Goal: Information Seeking & Learning: Check status

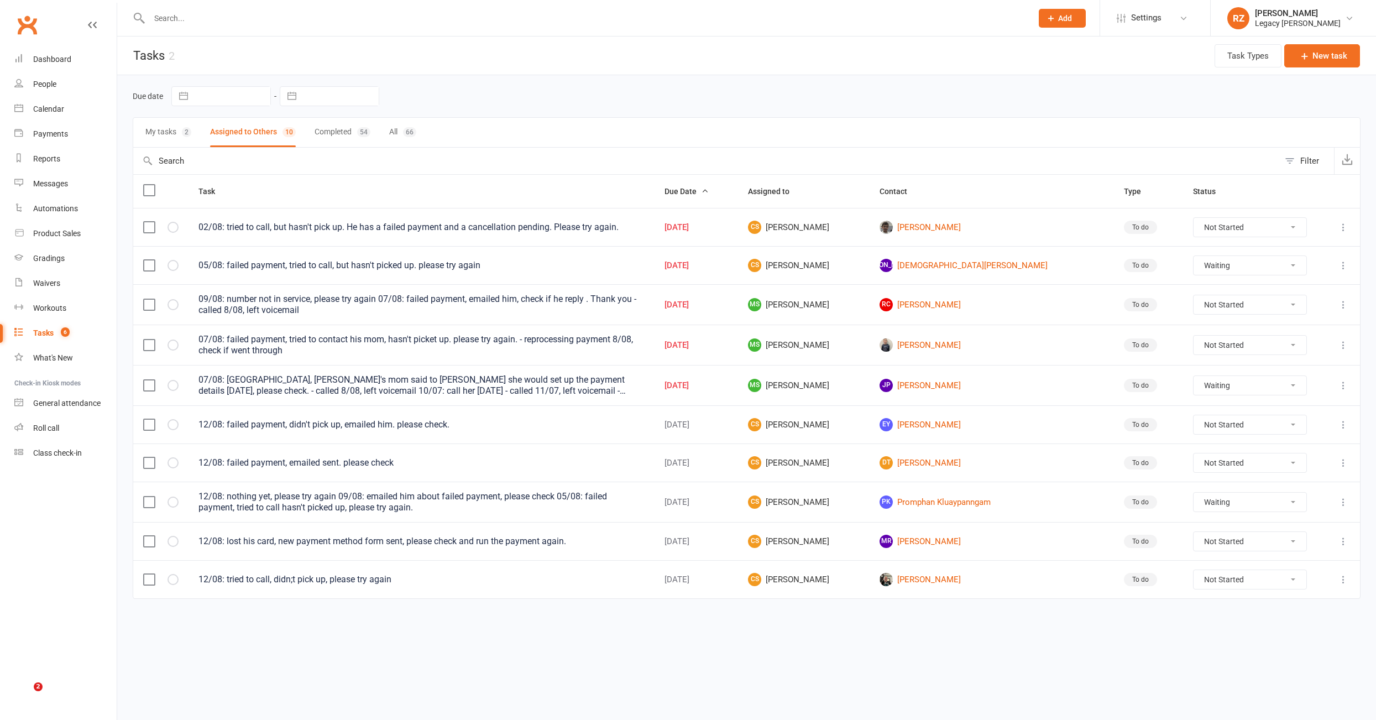
select select "waiting"
click at [183, 29] on div at bounding box center [579, 18] width 892 height 36
click at [191, 23] on input "text" at bounding box center [585, 18] width 878 height 15
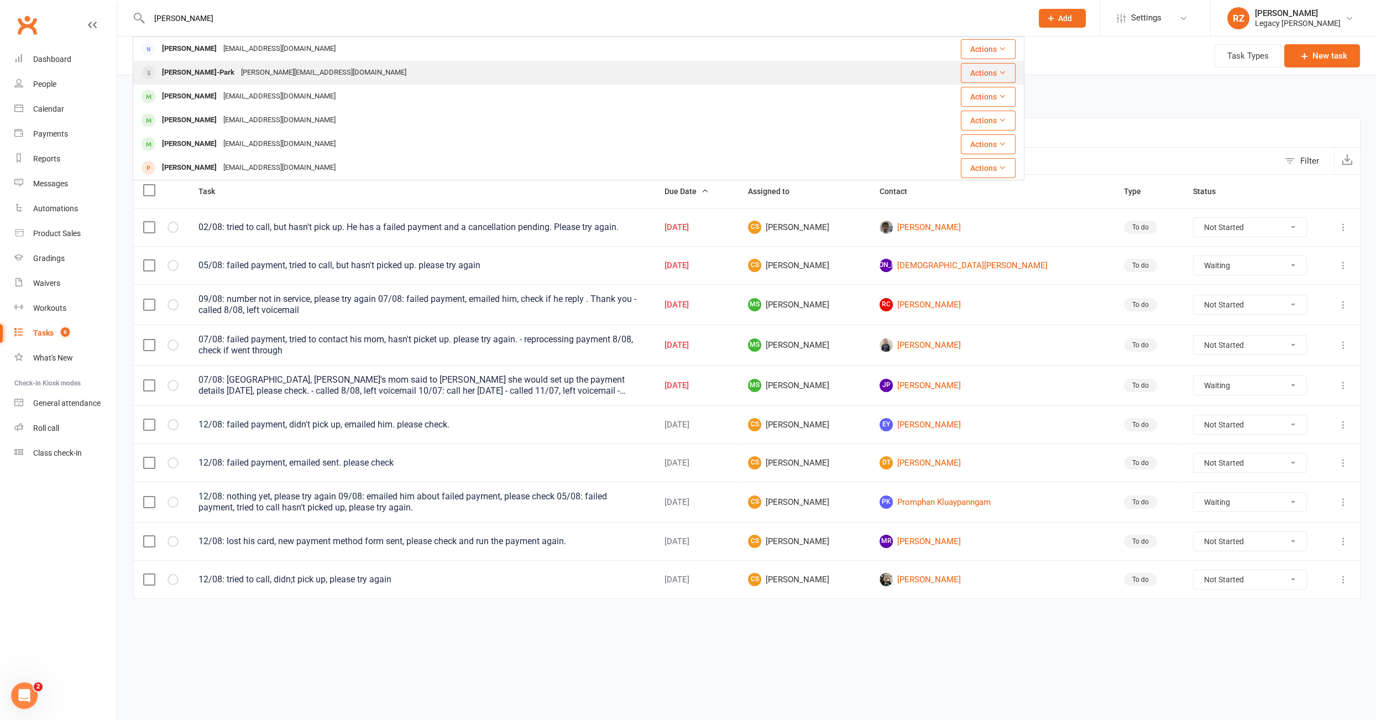
type input "[PERSON_NAME]"
click at [183, 64] on div "[PERSON_NAME]-Park [EMAIL_ADDRESS][DOMAIN_NAME]" at bounding box center [496, 72] width 725 height 23
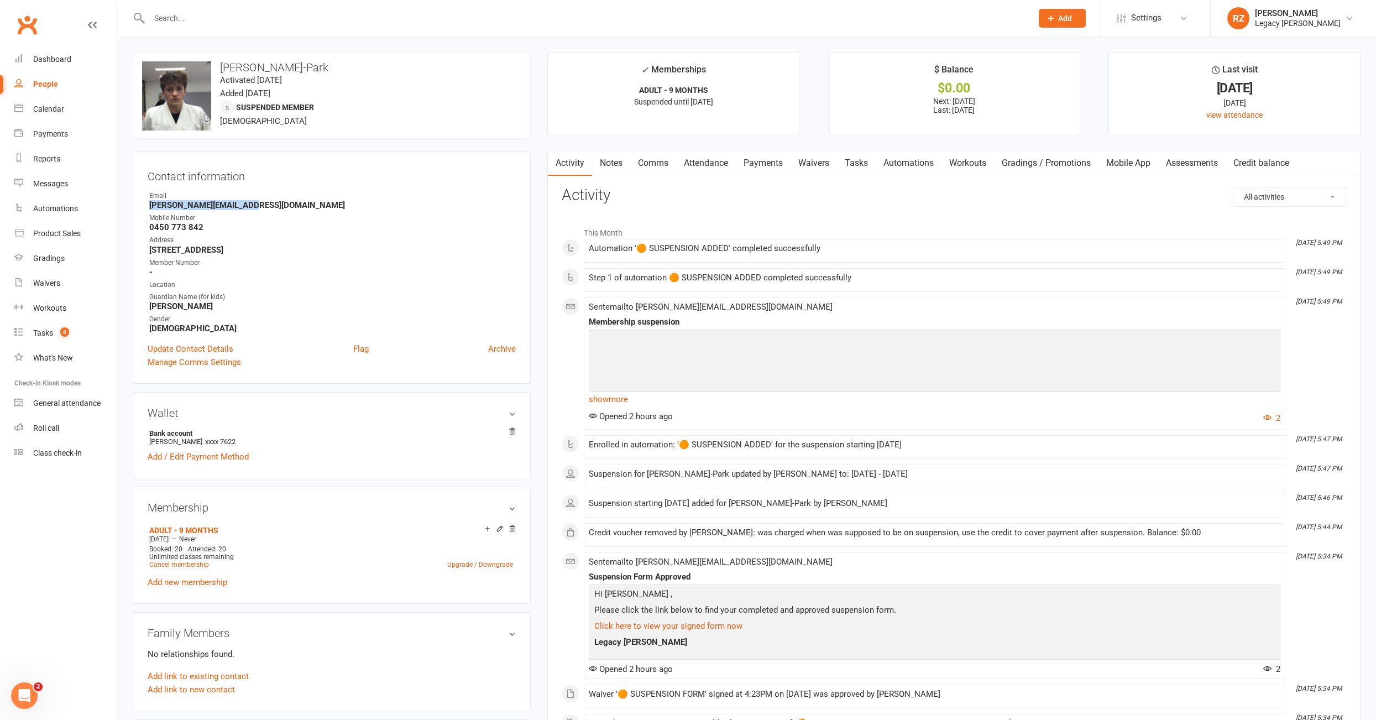
drag, startPoint x: 248, startPoint y: 205, endPoint x: 129, endPoint y: 202, distance: 118.3
click at [129, 202] on div "upload photo change photo [PERSON_NAME]-Park Activated [DATE] Added [DATE] Susp…" at bounding box center [331, 621] width 415 height 1138
copy strong "[PERSON_NAME][EMAIL_ADDRESS][DOMAIN_NAME]"
drag, startPoint x: 224, startPoint y: 69, endPoint x: 394, endPoint y: 74, distance: 169.8
click at [326, 67] on h3 "[PERSON_NAME]-Park" at bounding box center [331, 67] width 379 height 12
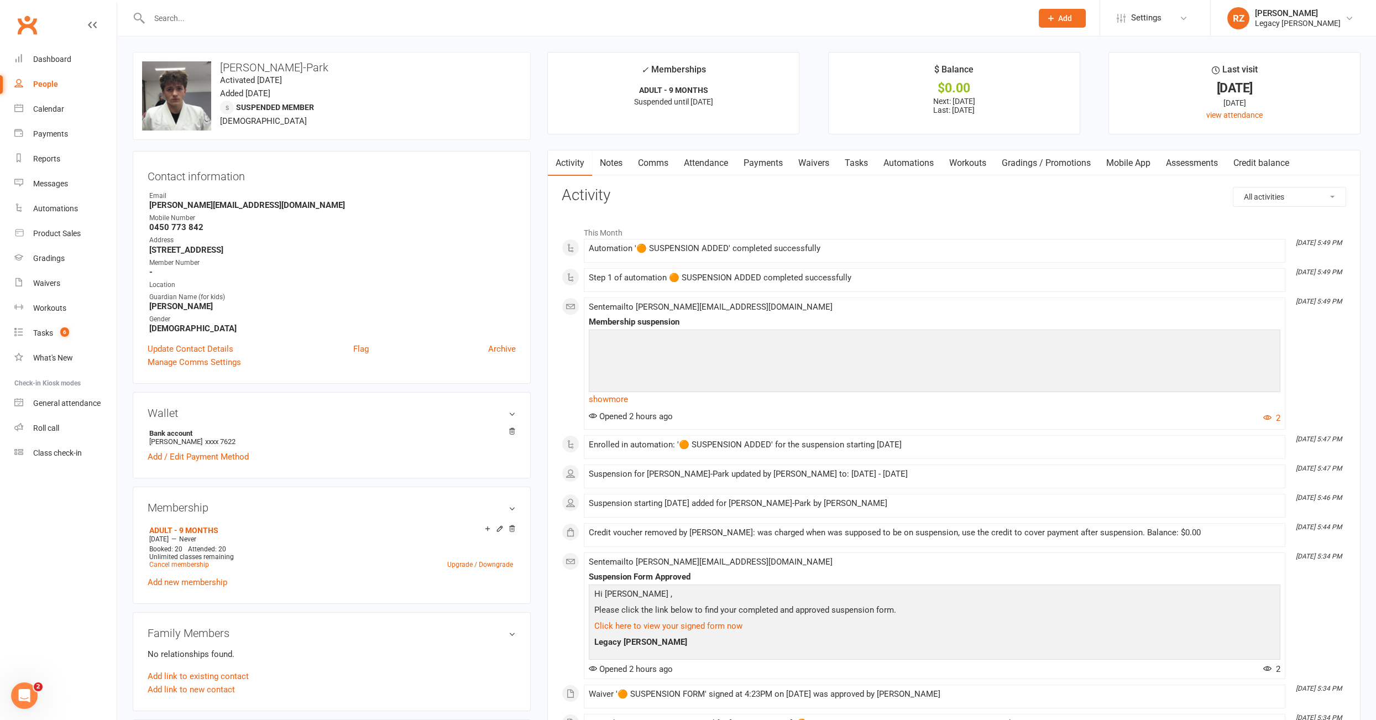
click at [394, 74] on div "upload photo change photo [PERSON_NAME]-Park Activated [DATE] Added [DATE] Susp…" at bounding box center [332, 96] width 398 height 88
click at [770, 167] on link "Payments" at bounding box center [763, 162] width 55 height 25
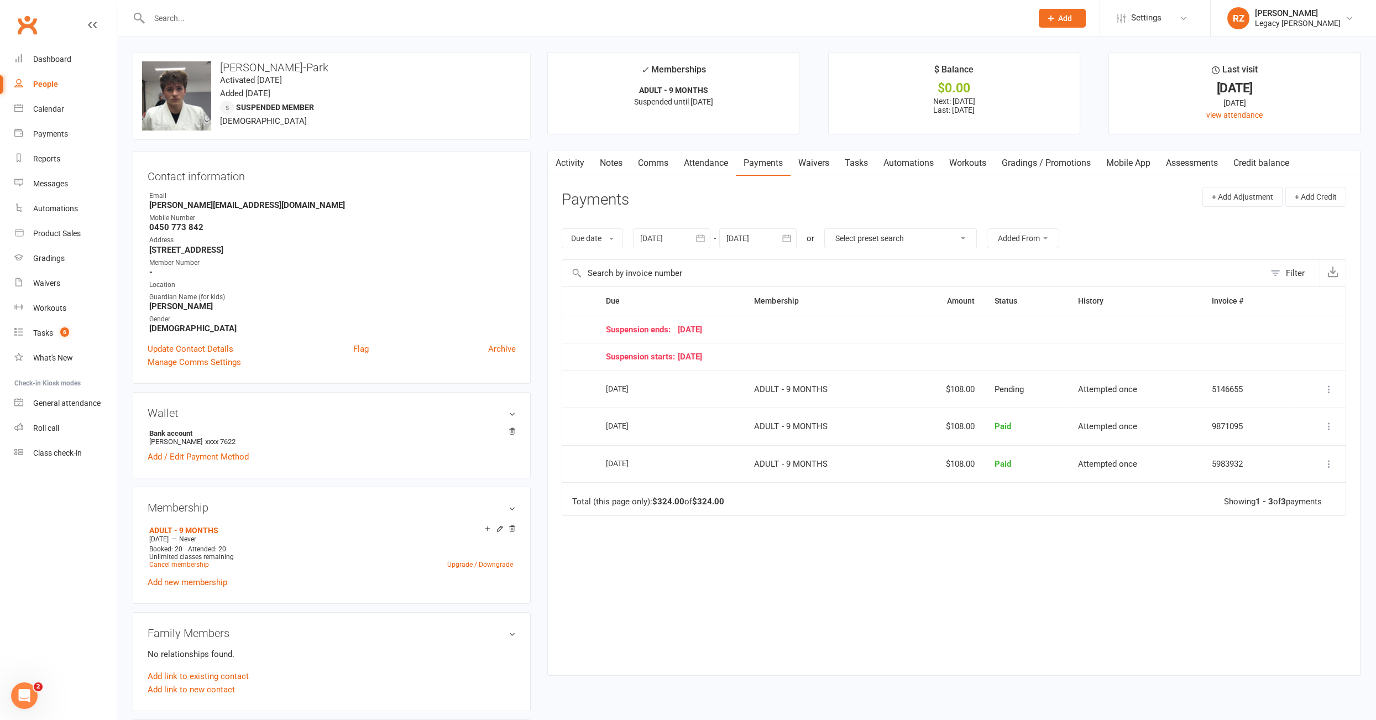
click at [672, 243] on div at bounding box center [671, 238] width 77 height 20
click at [645, 264] on button "button" at bounding box center [651, 265] width 24 height 20
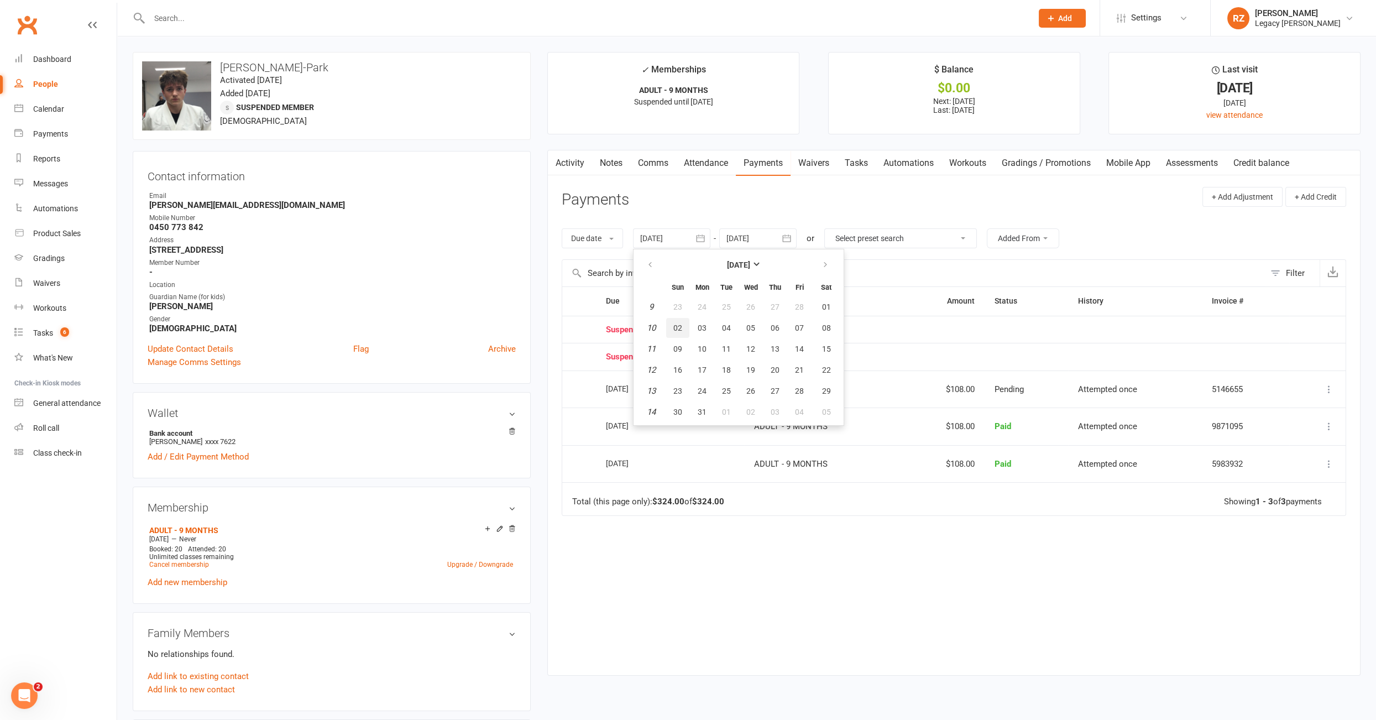
click at [674, 330] on span "02" at bounding box center [677, 327] width 9 height 9
type input "[DATE]"
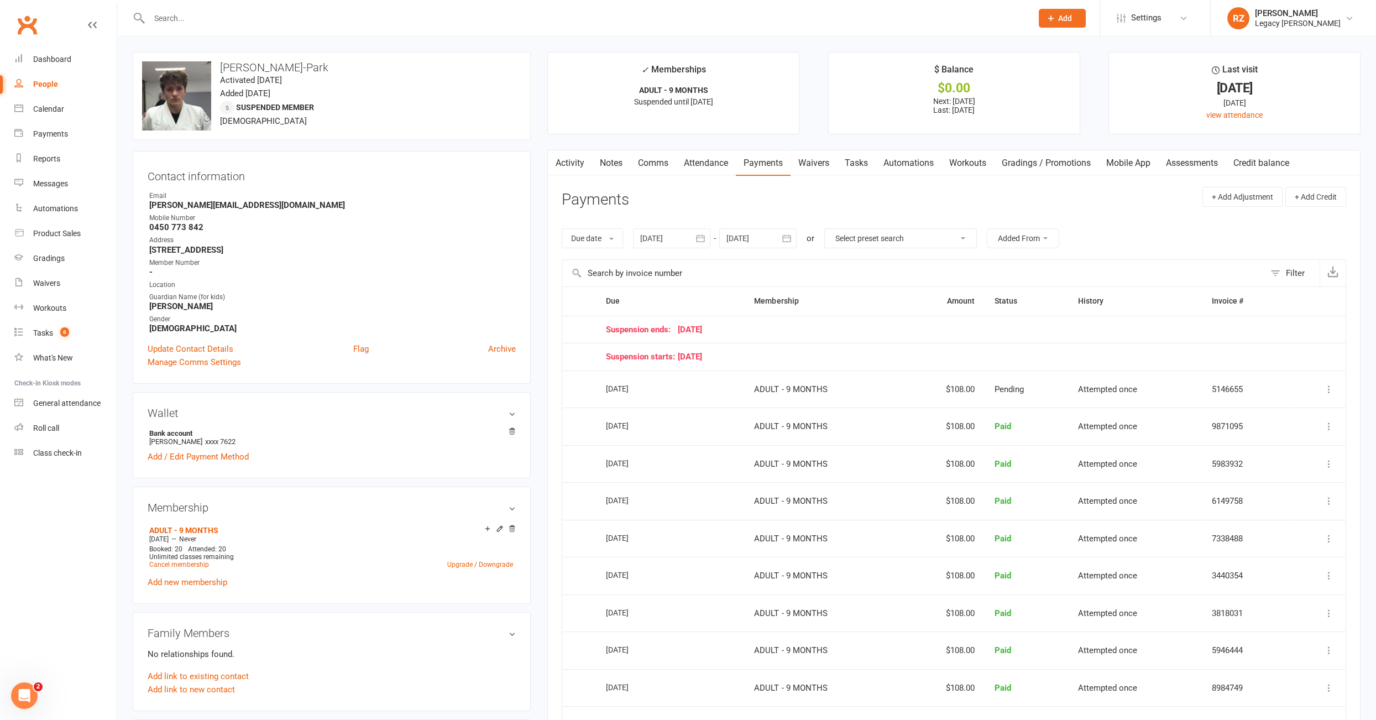
click at [211, 22] on input "text" at bounding box center [585, 18] width 878 height 15
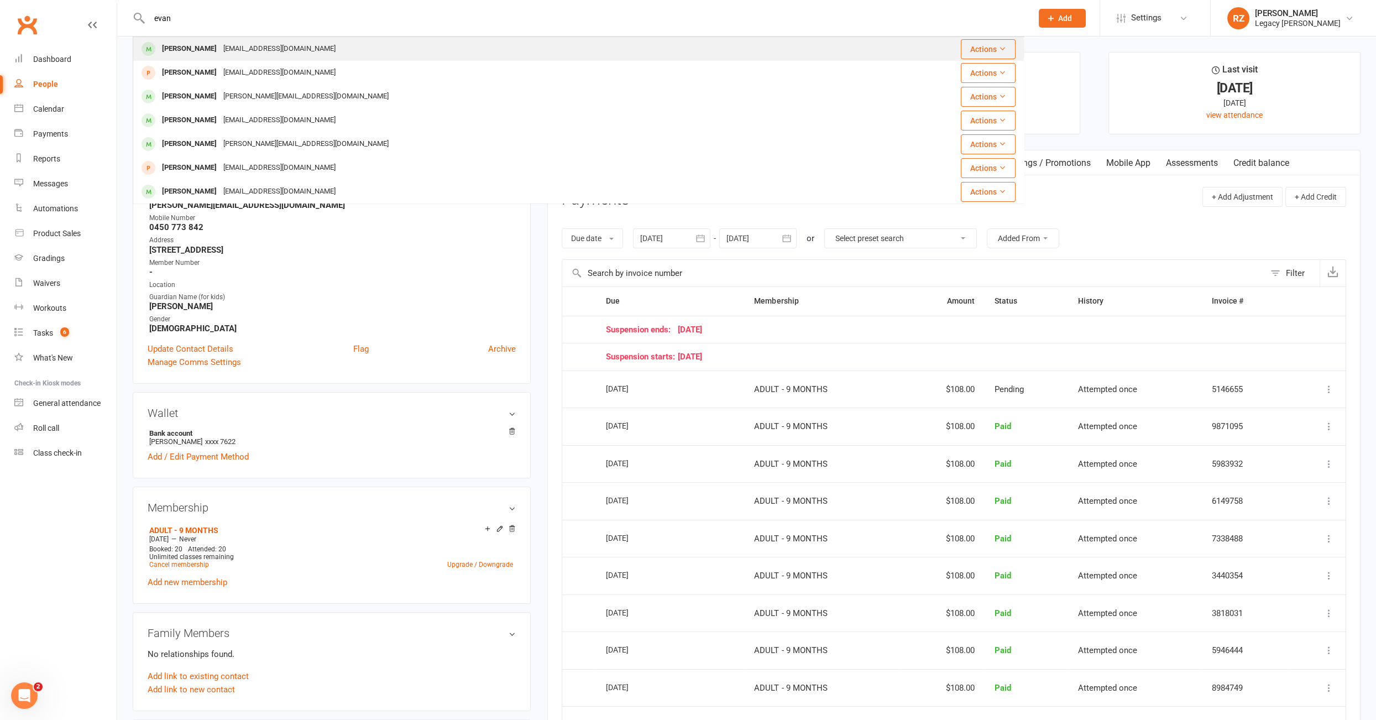
type input "evan"
click at [192, 42] on div "[PERSON_NAME]" at bounding box center [189, 49] width 61 height 16
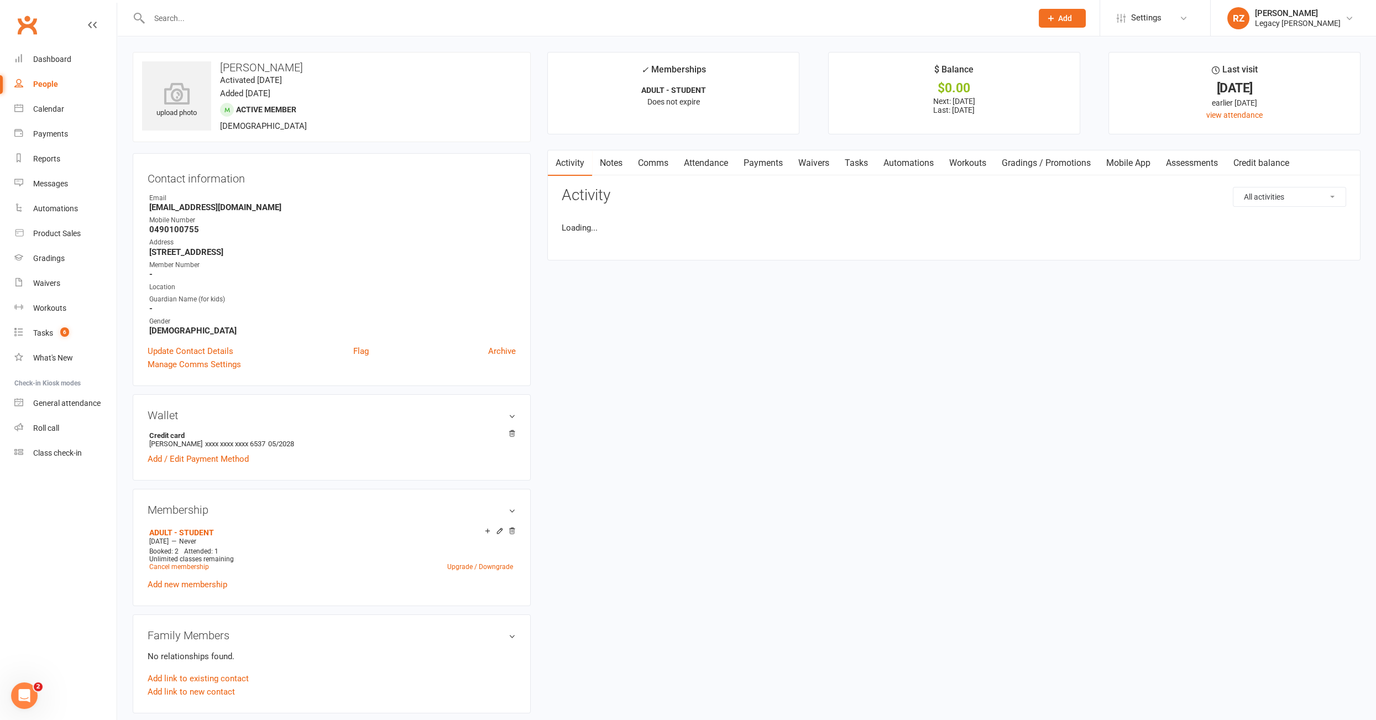
click at [768, 166] on link "Payments" at bounding box center [763, 162] width 55 height 25
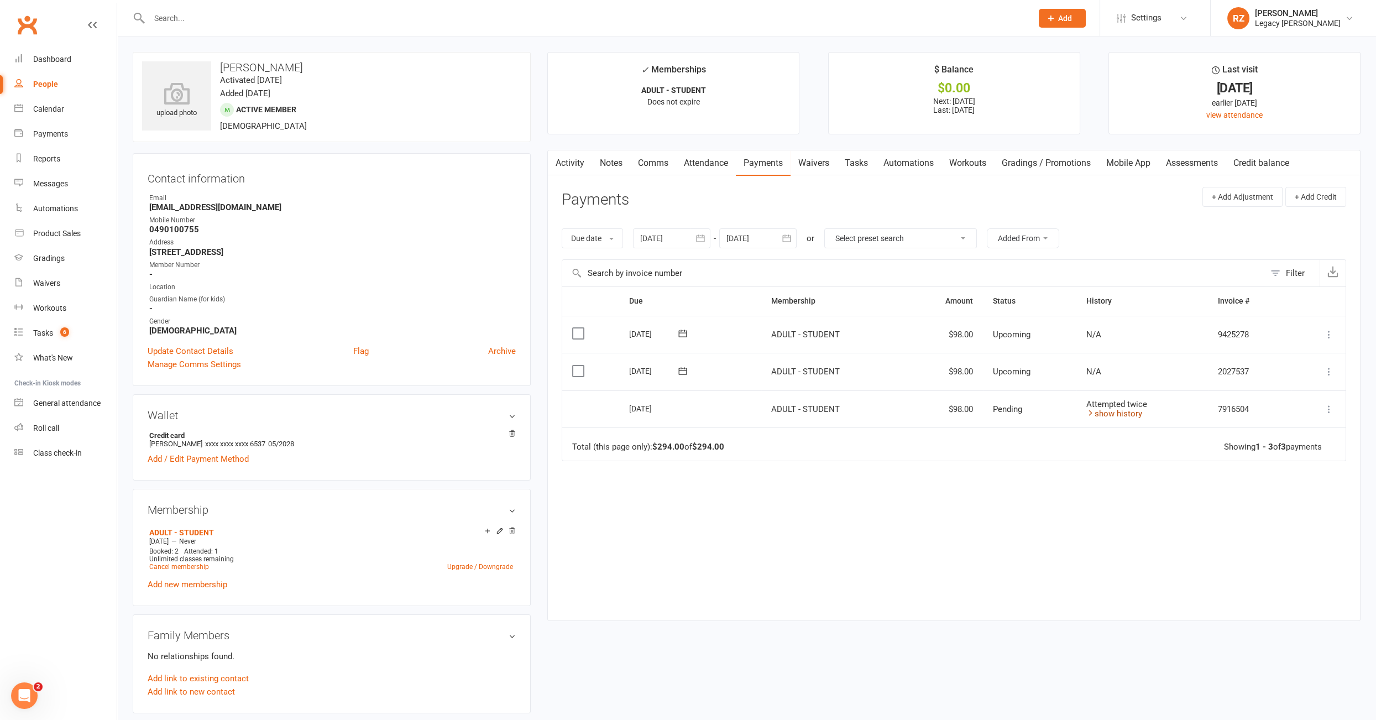
click at [1116, 414] on link "show history" at bounding box center [1114, 414] width 56 height 10
click at [40, 85] on div "People" at bounding box center [45, 84] width 25 height 9
